Goal: Connect with others: Establish contact or relationships with other users

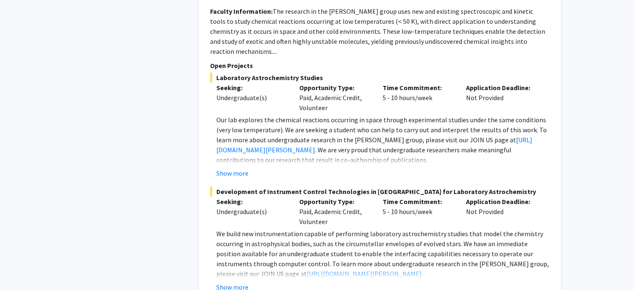
scroll to position [3143, 0]
click at [242, 281] on button "Show more" at bounding box center [232, 286] width 32 height 10
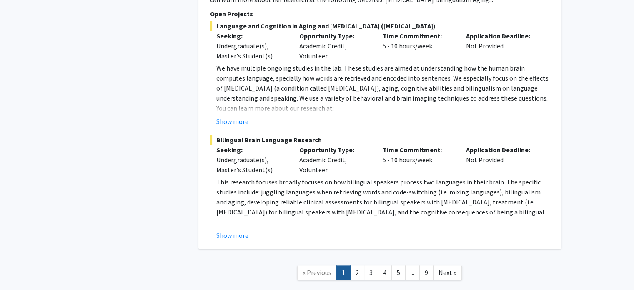
scroll to position [4130, 0]
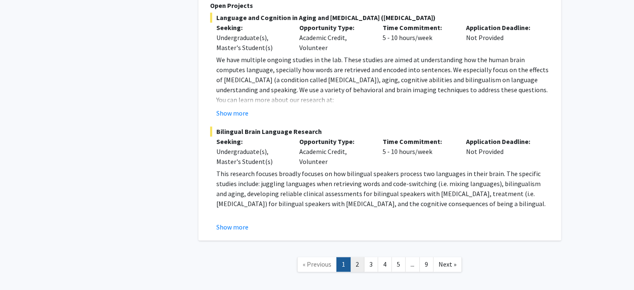
click at [361, 257] on link "2" at bounding box center [357, 264] width 14 height 15
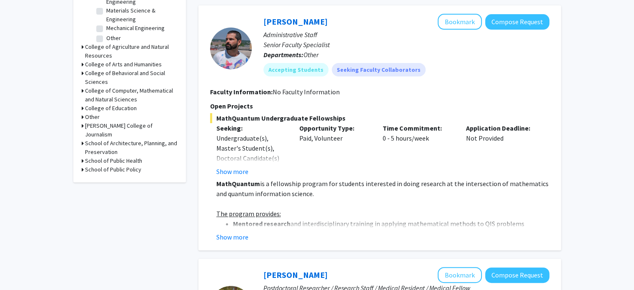
scroll to position [336, 0]
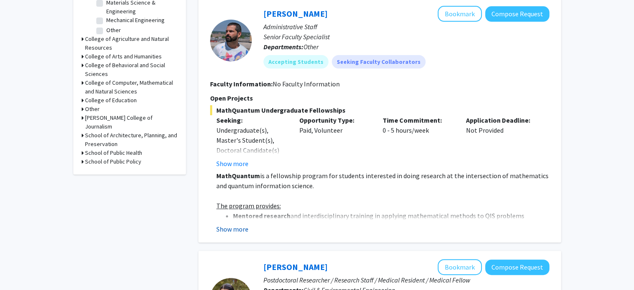
click at [236, 231] on button "Show more" at bounding box center [232, 229] width 32 height 10
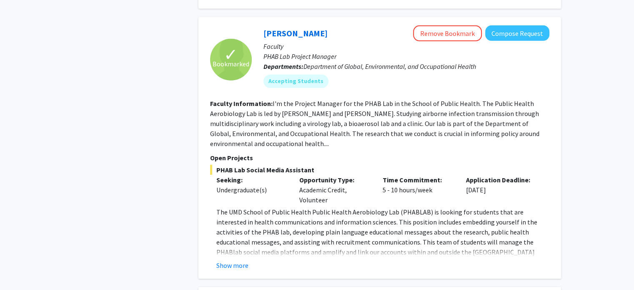
scroll to position [2658, 0]
click at [246, 260] on button "Show more" at bounding box center [232, 265] width 32 height 10
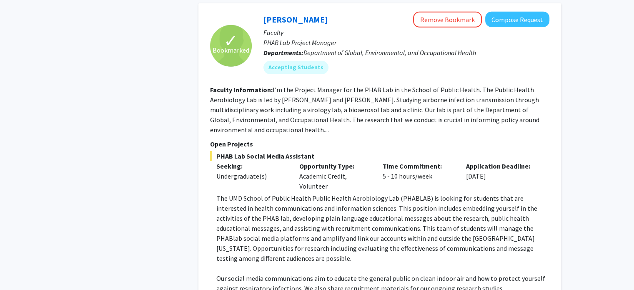
scroll to position [2623, 0]
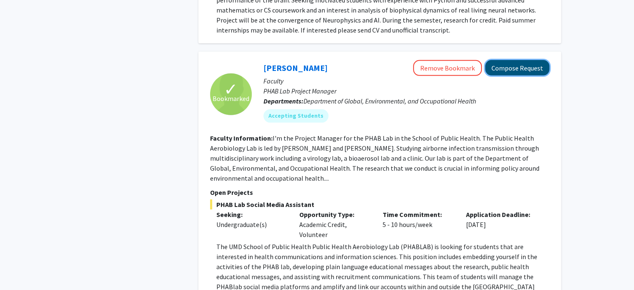
click at [528, 60] on button "Compose Request" at bounding box center [517, 67] width 64 height 15
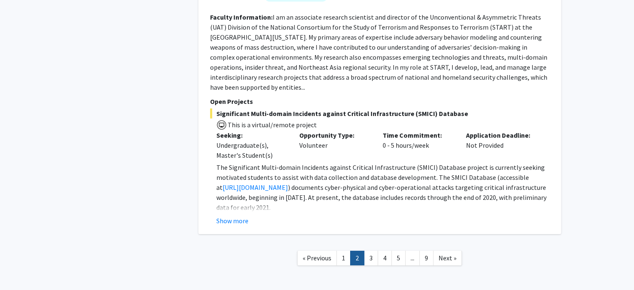
scroll to position [2740, 0]
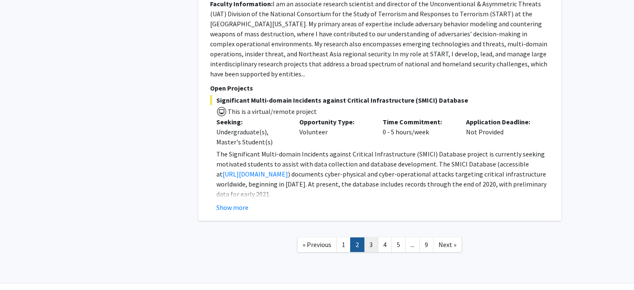
click at [371, 237] on link "3" at bounding box center [371, 244] width 14 height 15
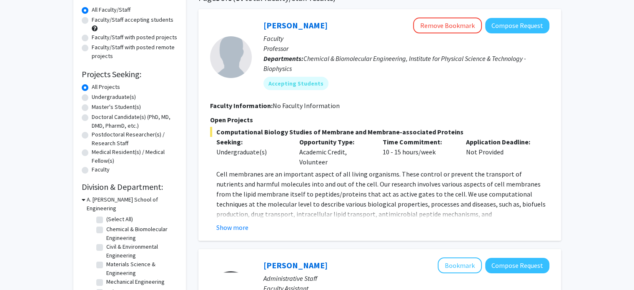
scroll to position [76, 0]
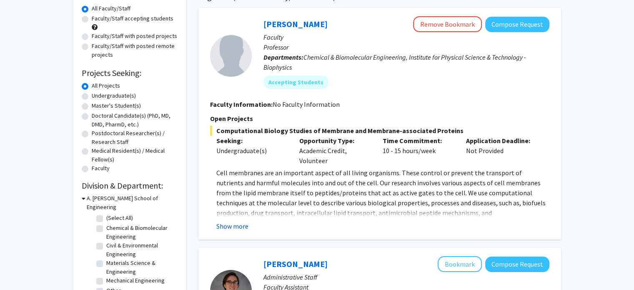
click at [236, 224] on button "Show more" at bounding box center [232, 226] width 32 height 10
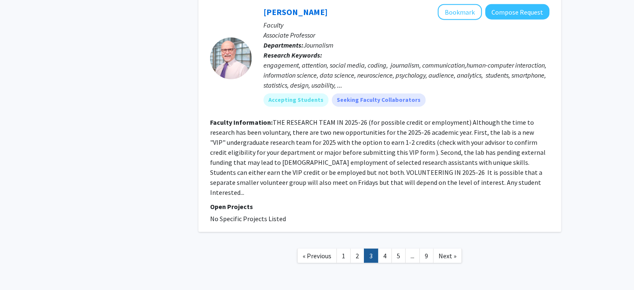
scroll to position [2086, 0]
click at [386, 248] on link "4" at bounding box center [385, 255] width 14 height 15
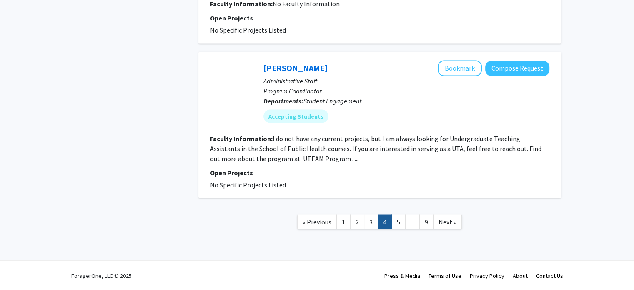
scroll to position [1481, 0]
click at [400, 220] on link "5" at bounding box center [399, 221] width 14 height 15
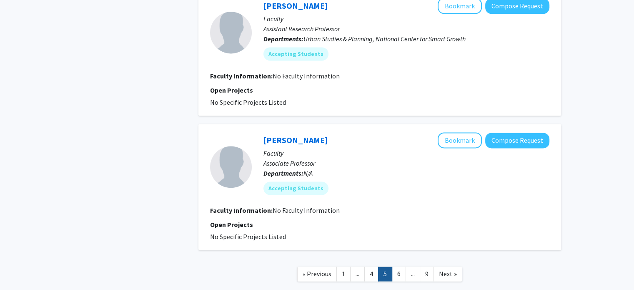
scroll to position [1207, 0]
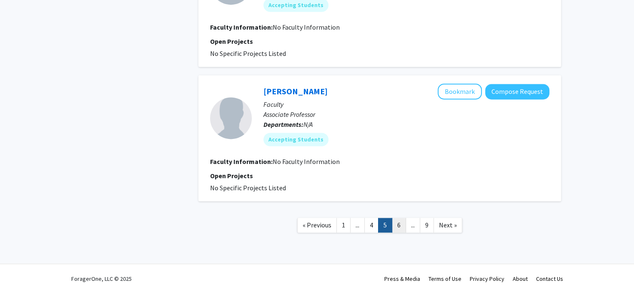
click at [402, 224] on link "6" at bounding box center [399, 225] width 14 height 15
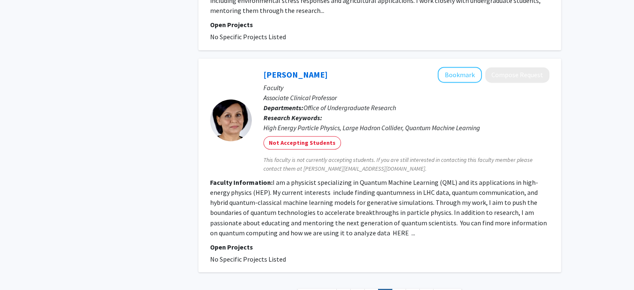
scroll to position [1433, 0]
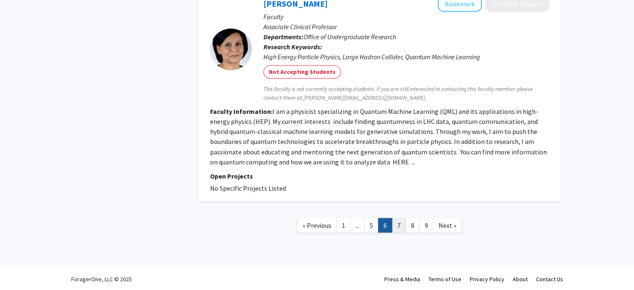
click at [402, 228] on link "7" at bounding box center [399, 225] width 14 height 15
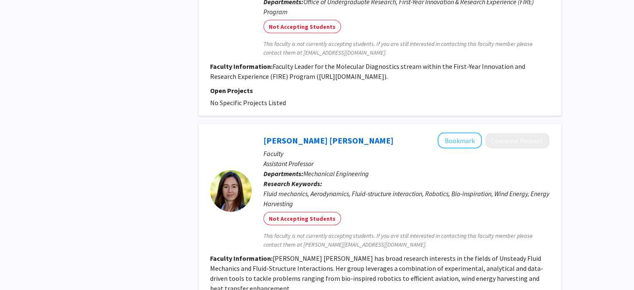
scroll to position [1923, 0]
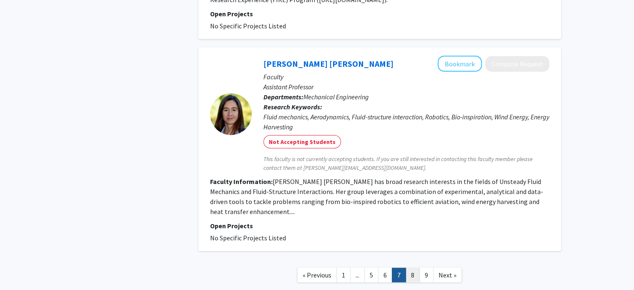
click at [415, 268] on link "8" at bounding box center [413, 275] width 14 height 15
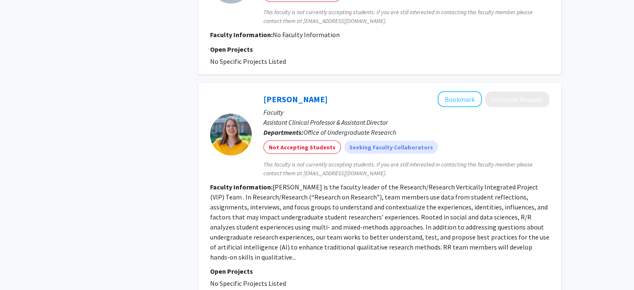
scroll to position [1643, 0]
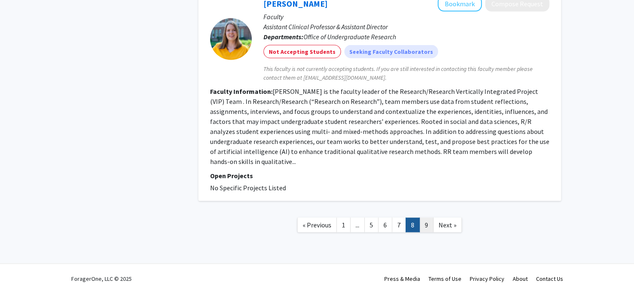
click at [427, 223] on link "9" at bounding box center [426, 225] width 14 height 15
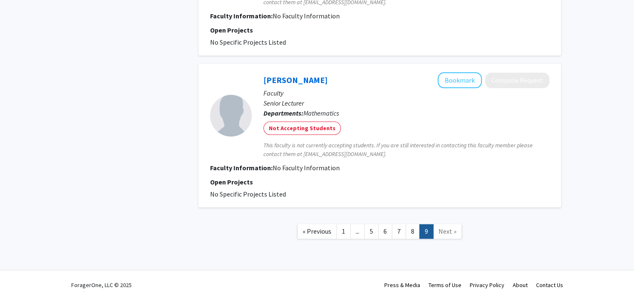
scroll to position [937, 0]
